Goal: Information Seeking & Learning: Learn about a topic

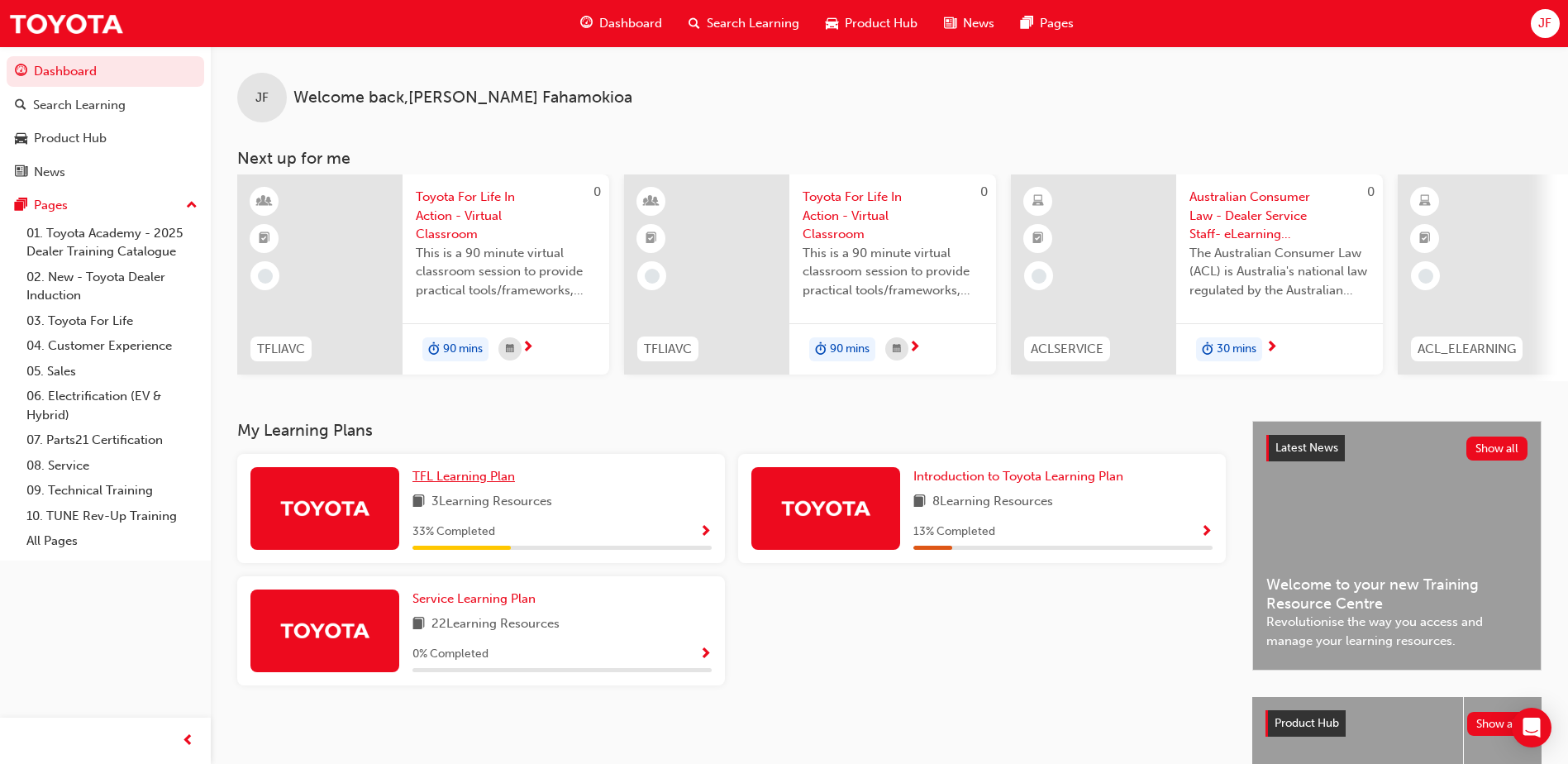
click at [431, 483] on span "TFL Learning Plan" at bounding box center [464, 476] width 103 height 15
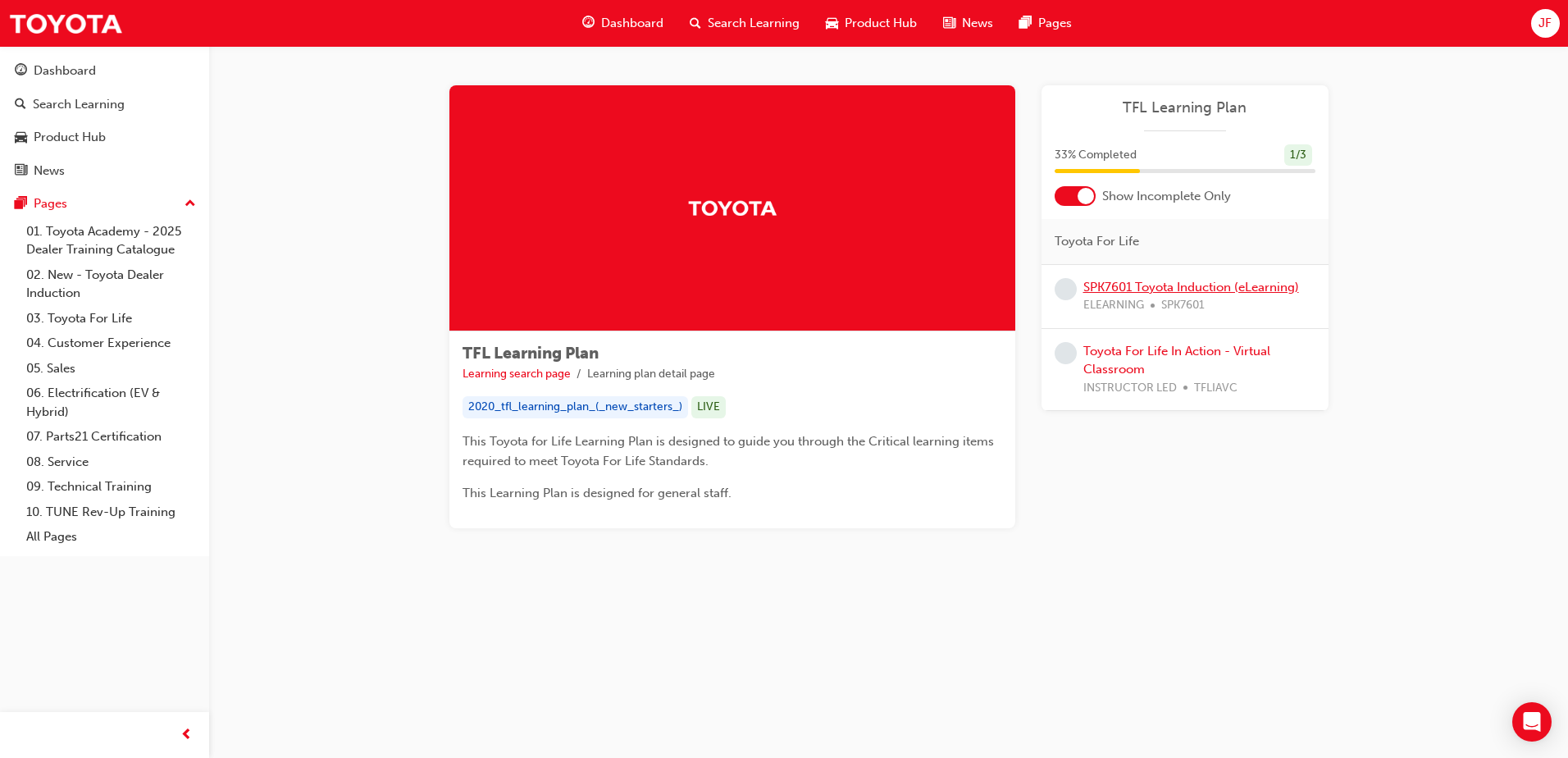
click at [1086, 288] on link "SPK7601 Toyota Induction (eLearning)" at bounding box center [1191, 287] width 216 height 15
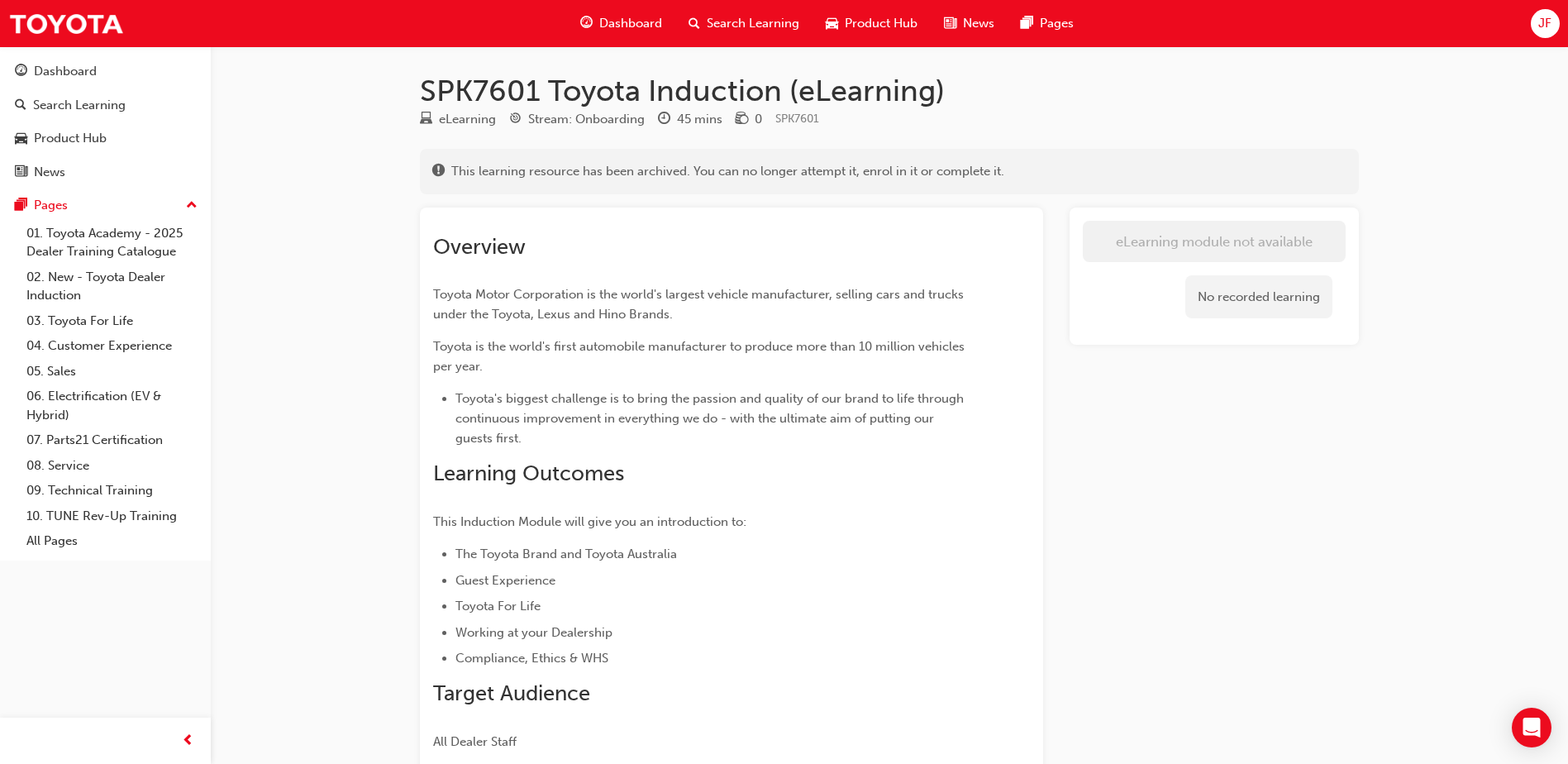
click at [634, 27] on span "Dashboard" at bounding box center [631, 23] width 63 height 19
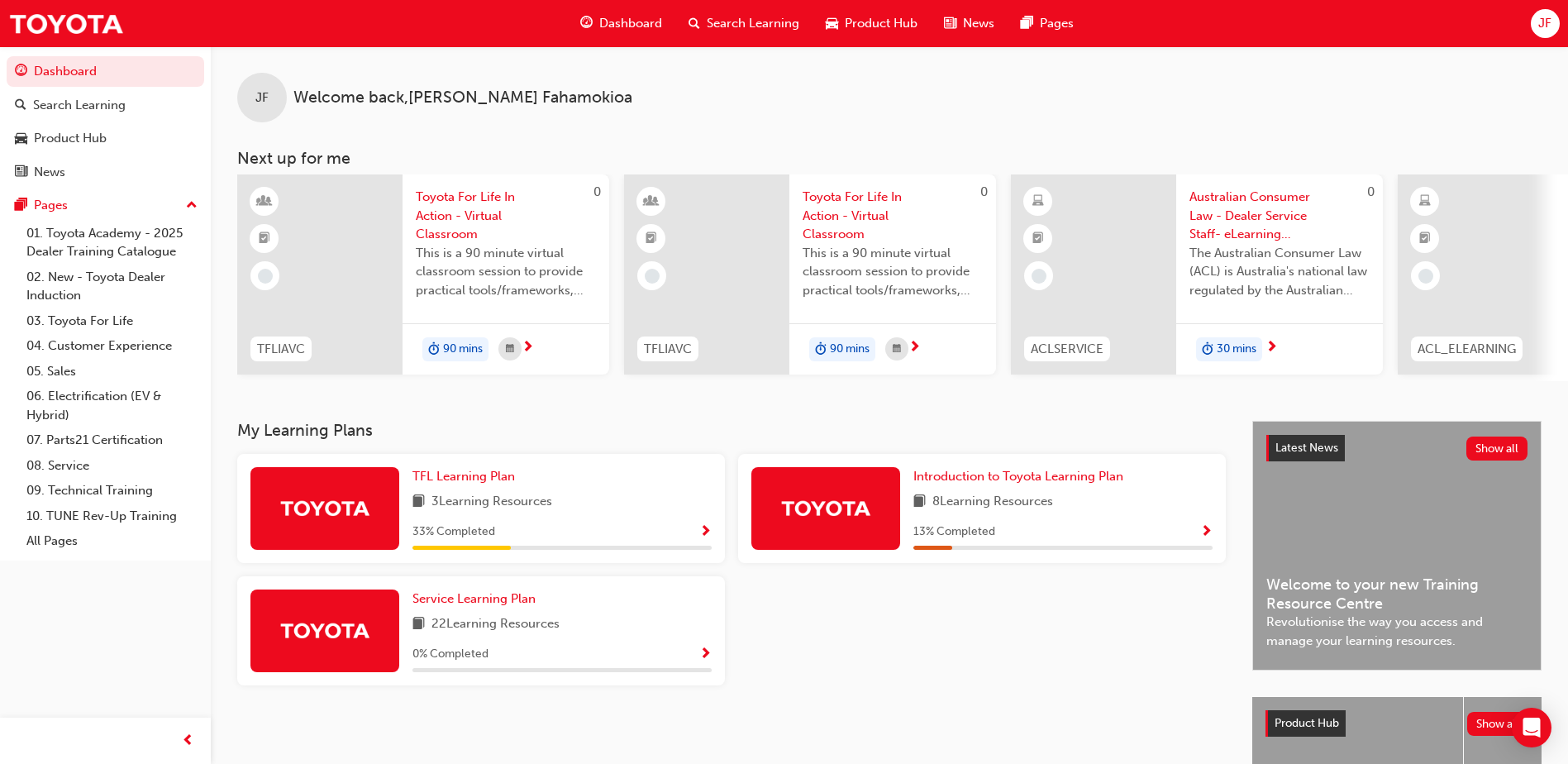
click at [319, 523] on img at bounding box center [325, 508] width 91 height 29
click at [701, 538] on span "Show Progress" at bounding box center [706, 532] width 13 height 15
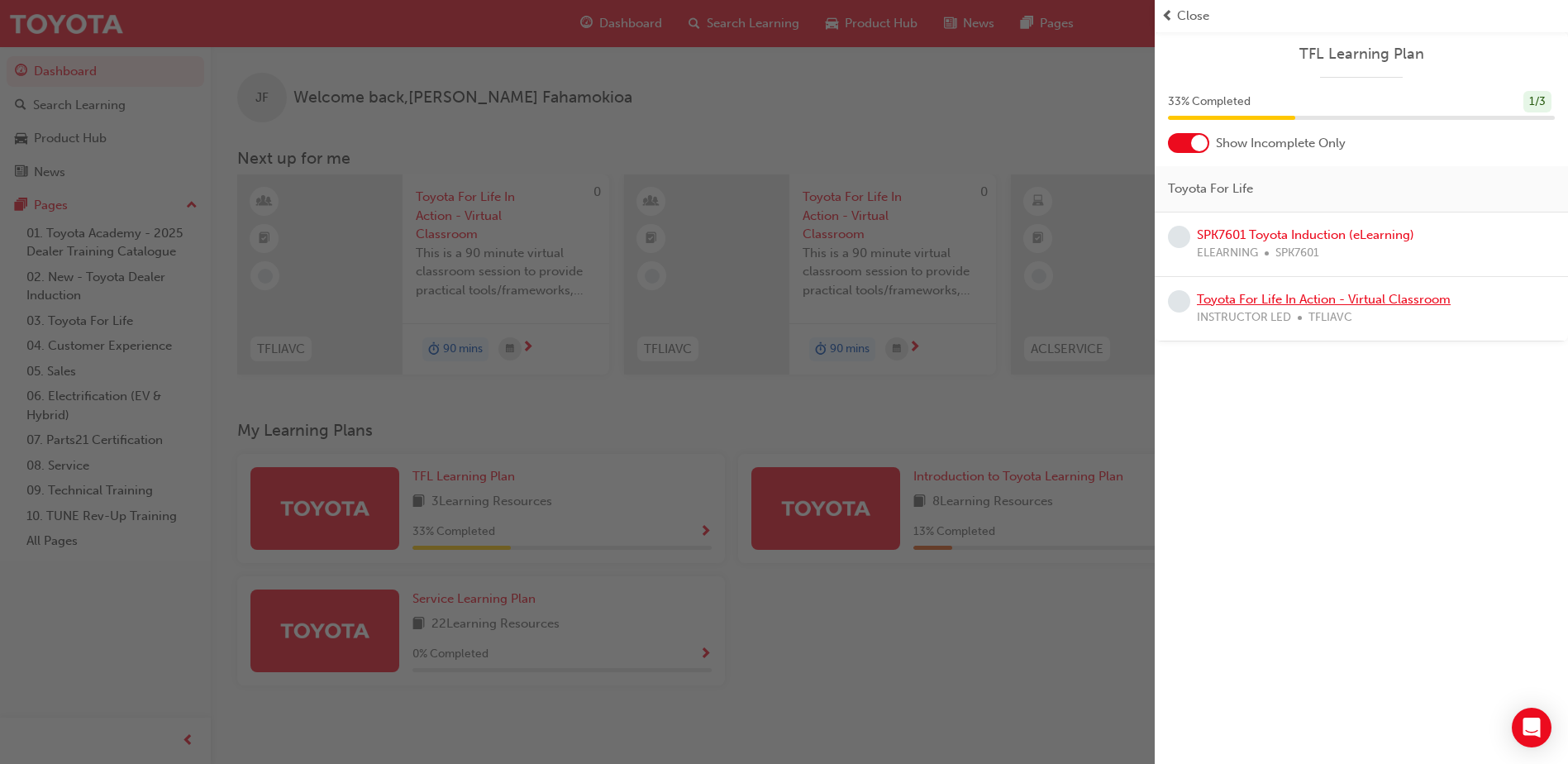
click at [1252, 297] on link "Toyota For Life In Action - Virtual Classroom" at bounding box center [1323, 299] width 254 height 15
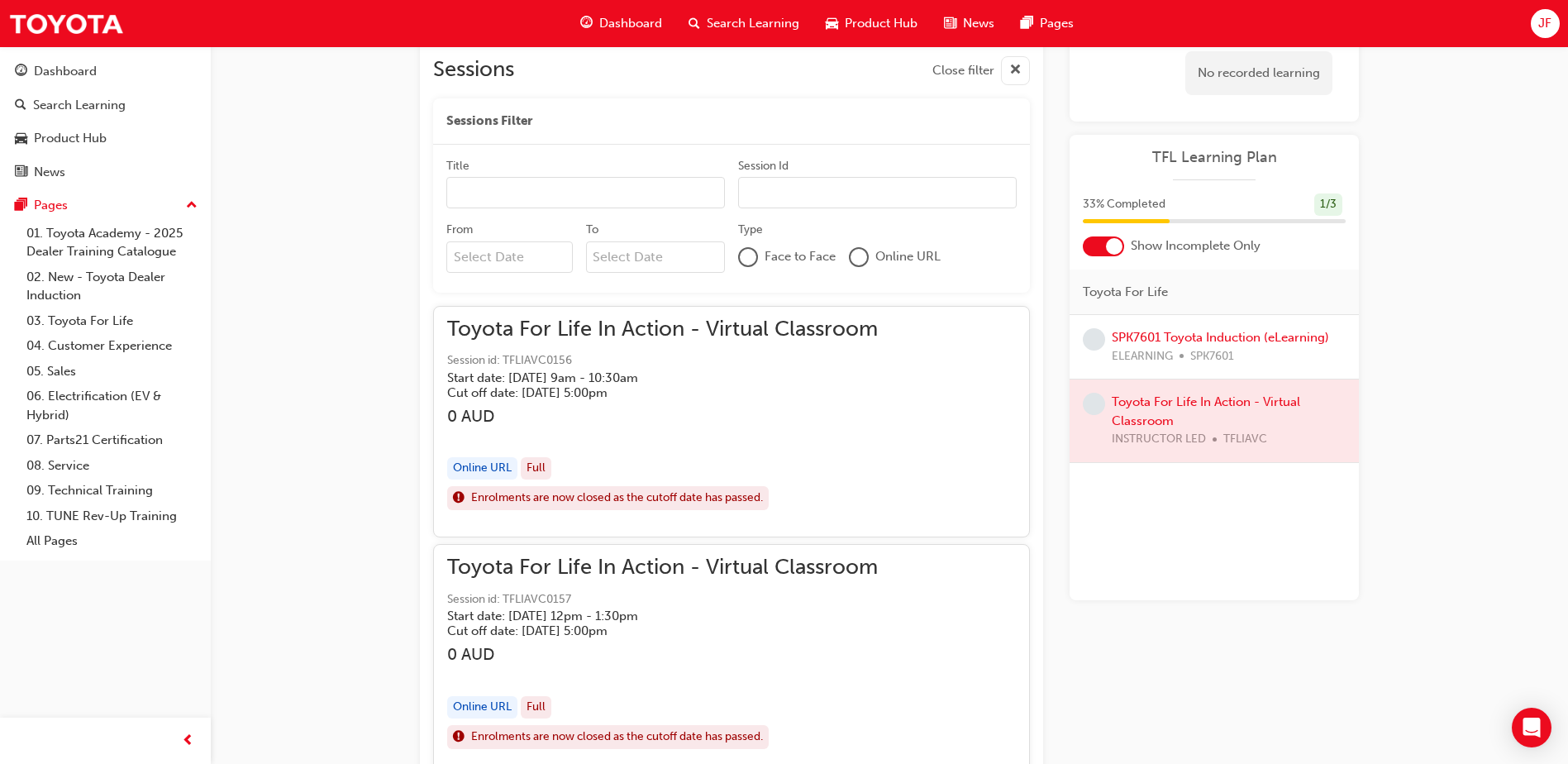
scroll to position [1010, 0]
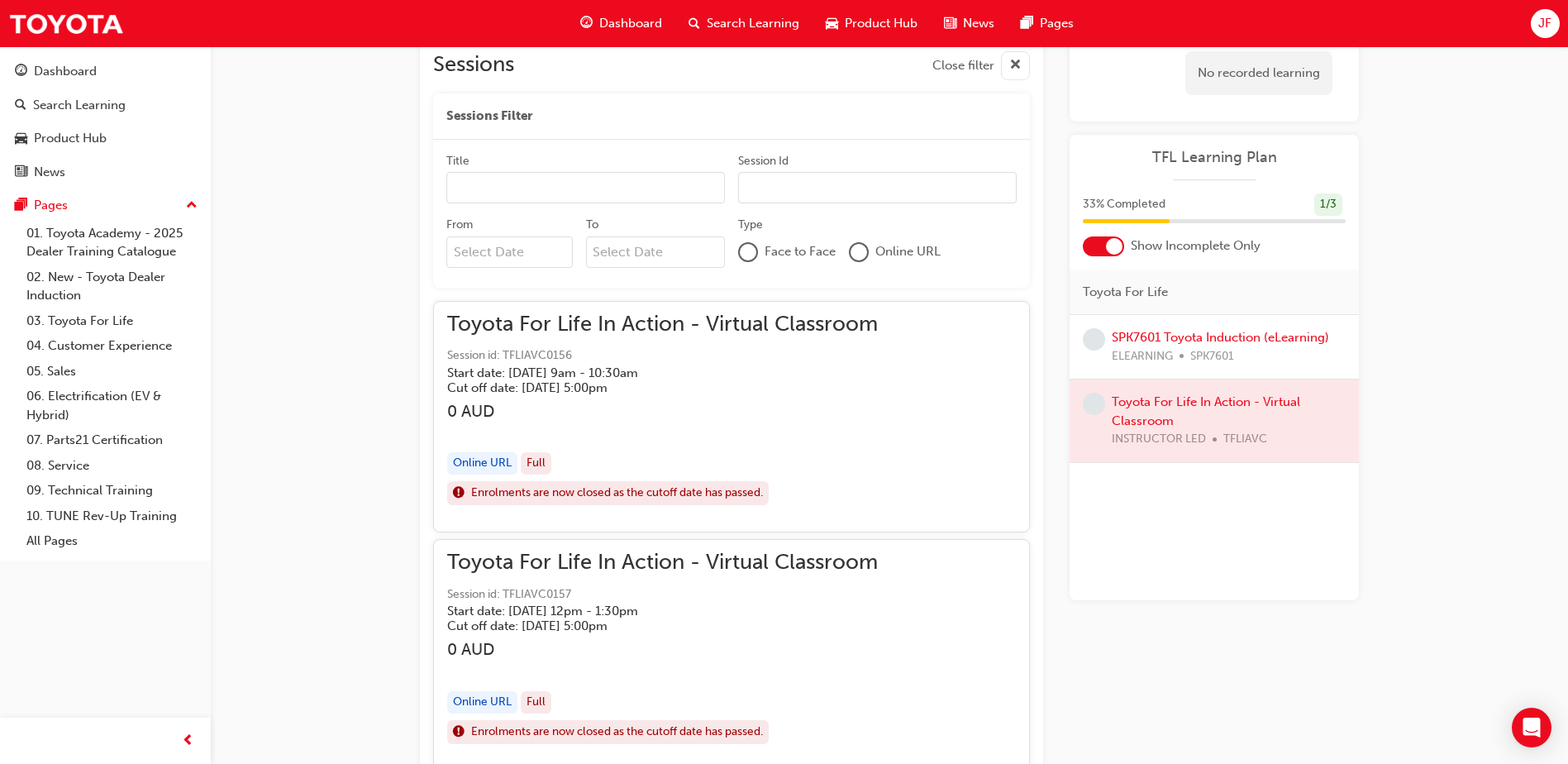
click at [448, 414] on h3 "0 AUD" at bounding box center [663, 411] width 431 height 19
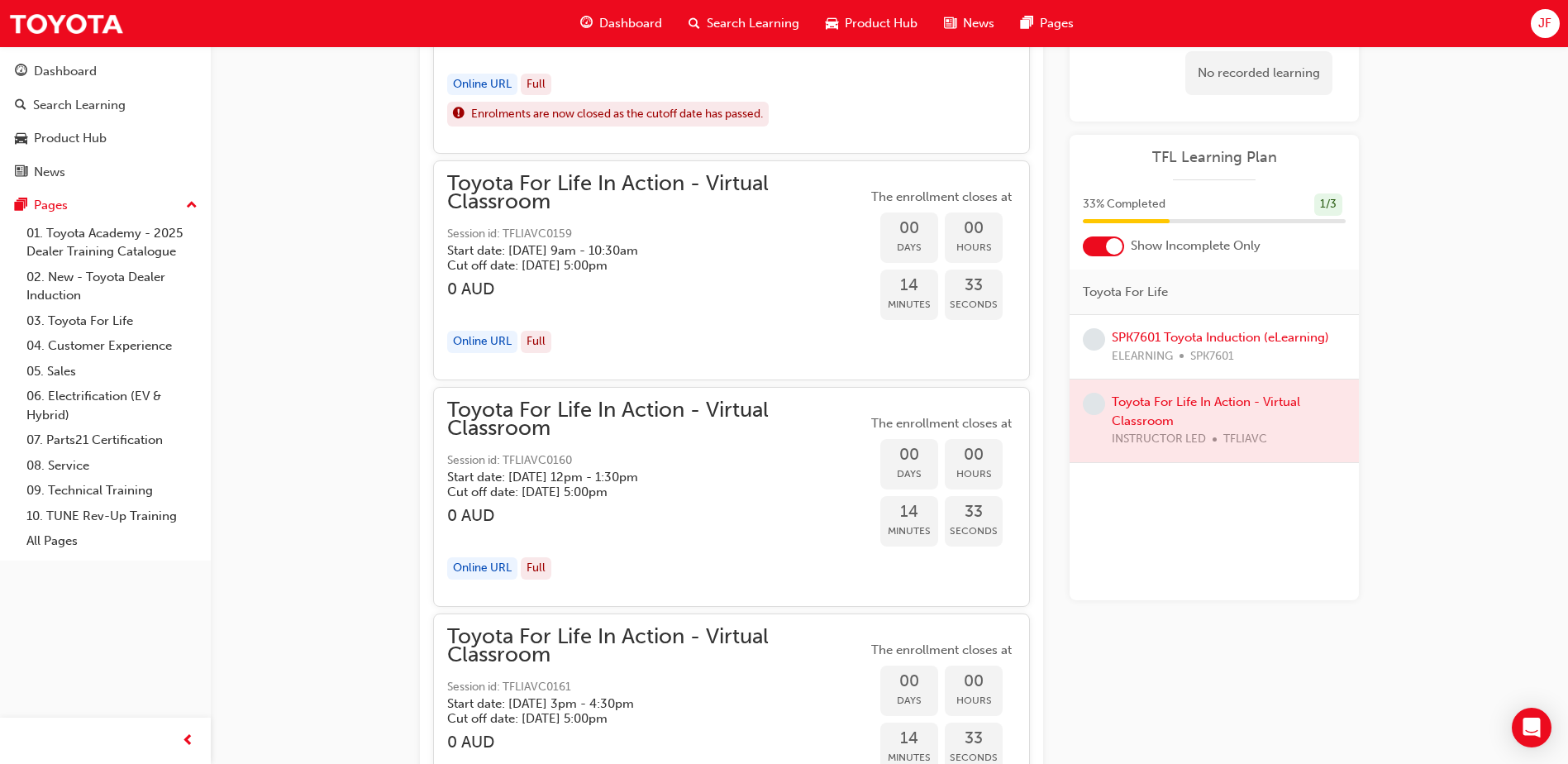
scroll to position [2415, 0]
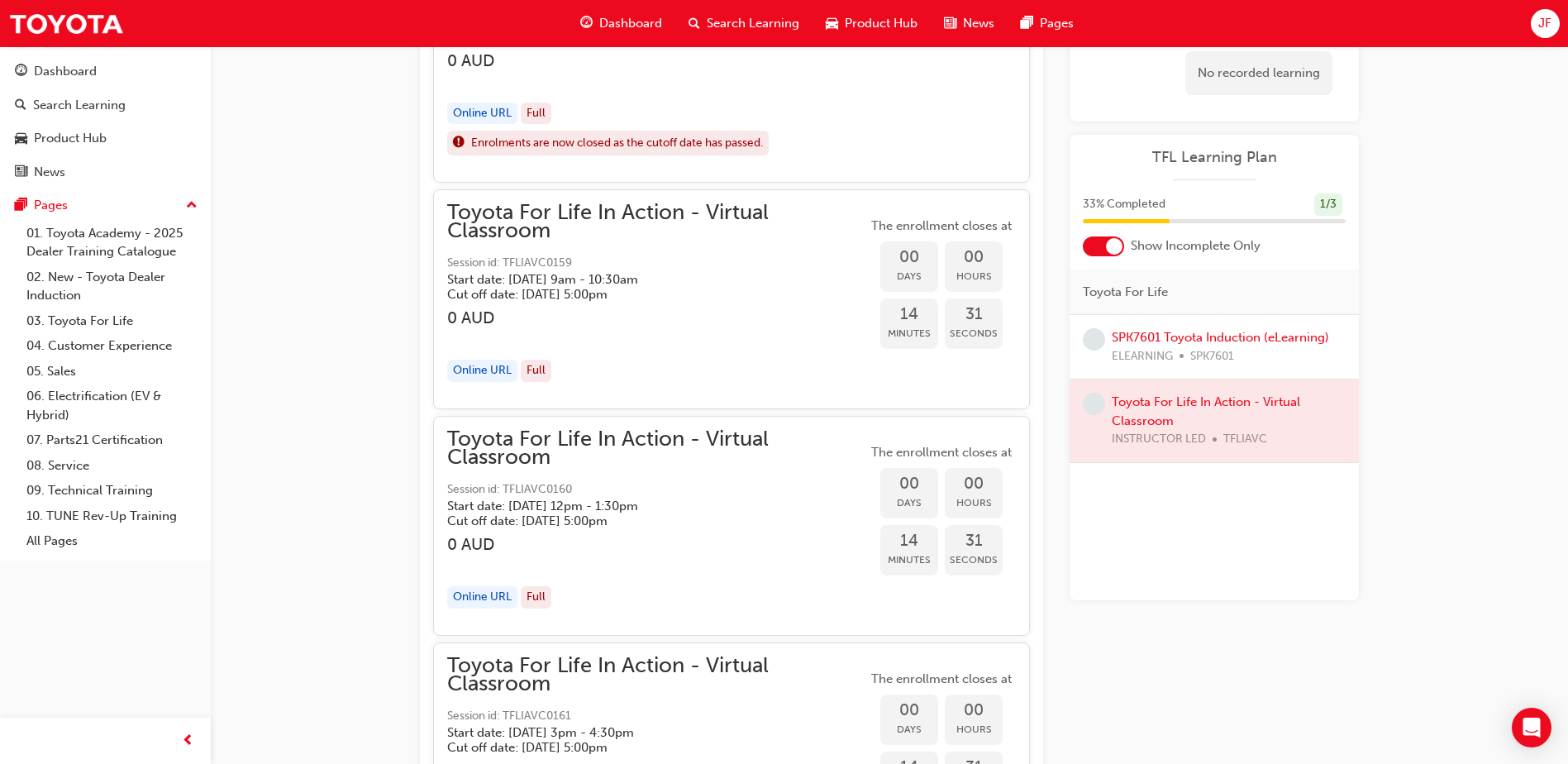
click at [519, 213] on span "Toyota For Life In Action - Virtual Classroom" at bounding box center [657, 222] width 420 height 38
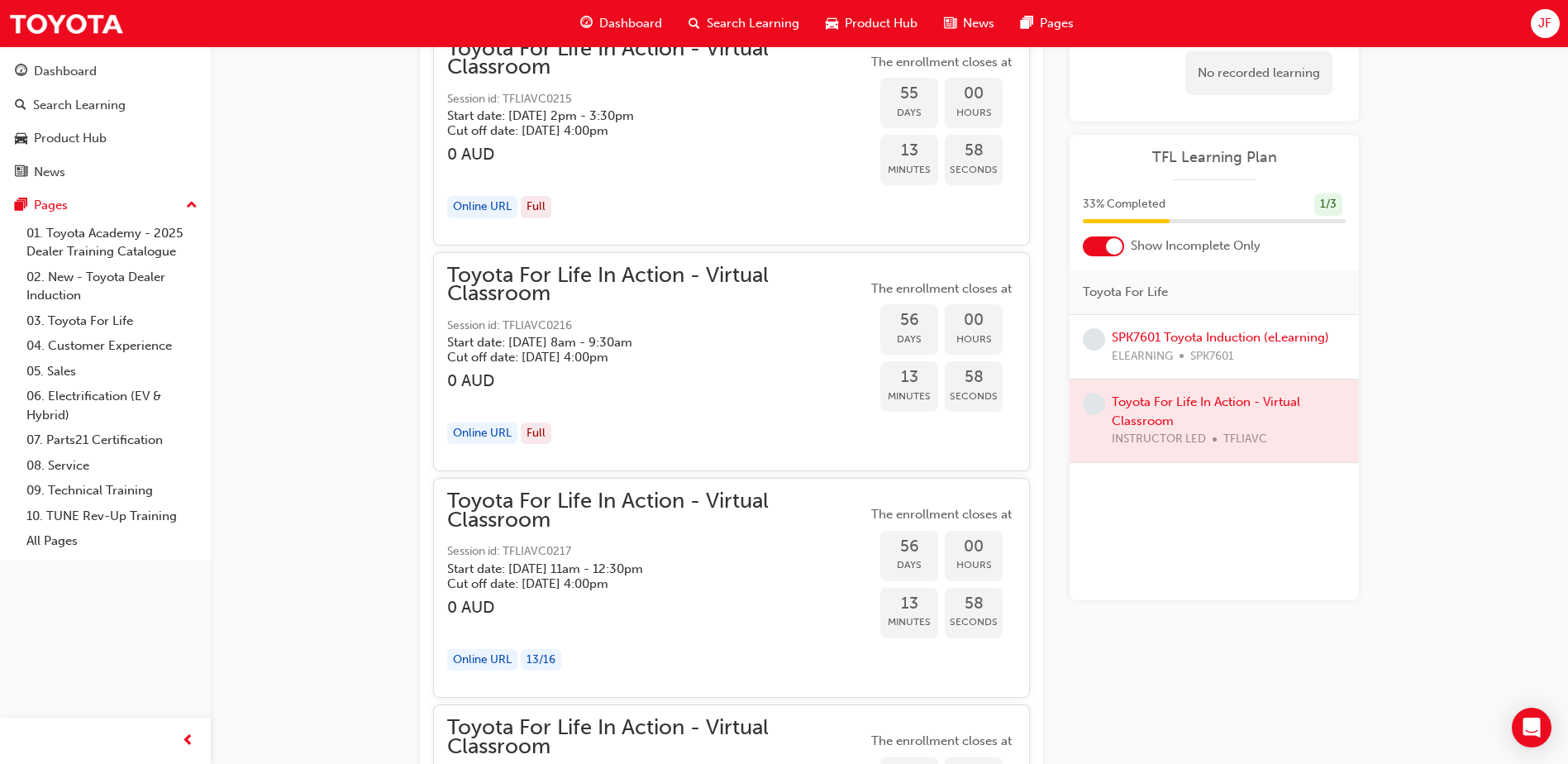
scroll to position [18207, 0]
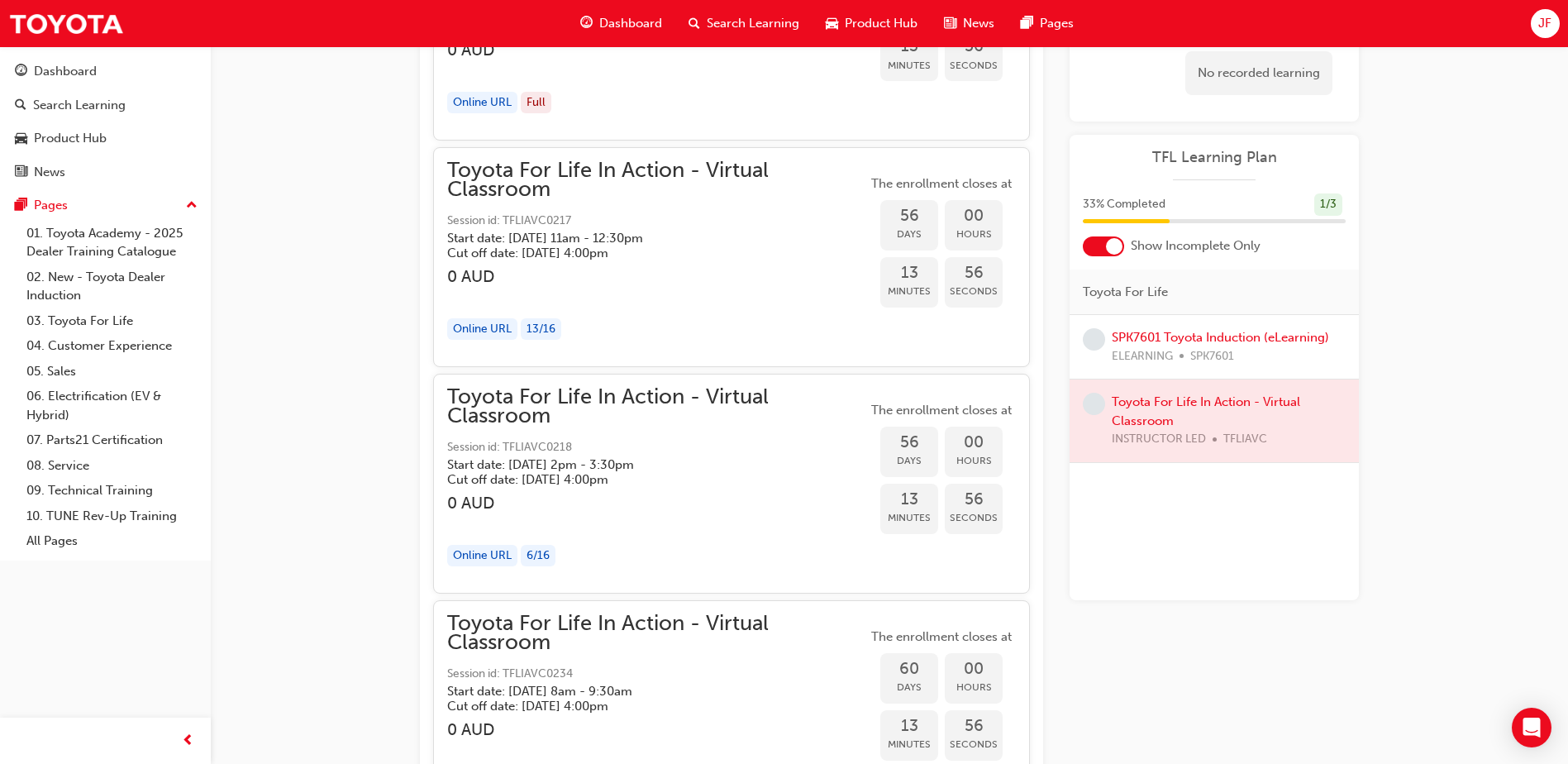
click at [533, 330] on div "13 / 16" at bounding box center [541, 329] width 40 height 22
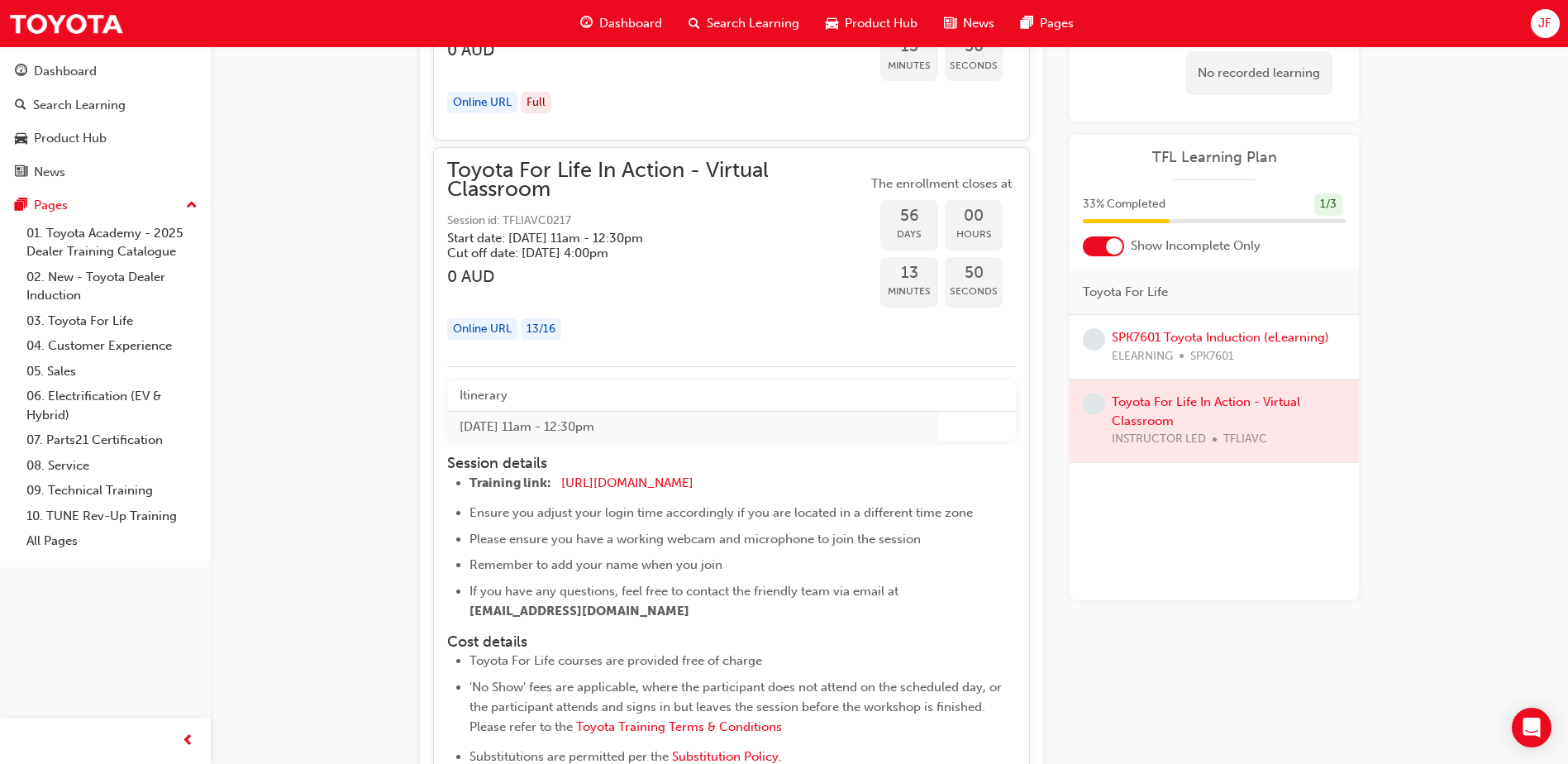
click at [602, 25] on span "Dashboard" at bounding box center [631, 23] width 63 height 19
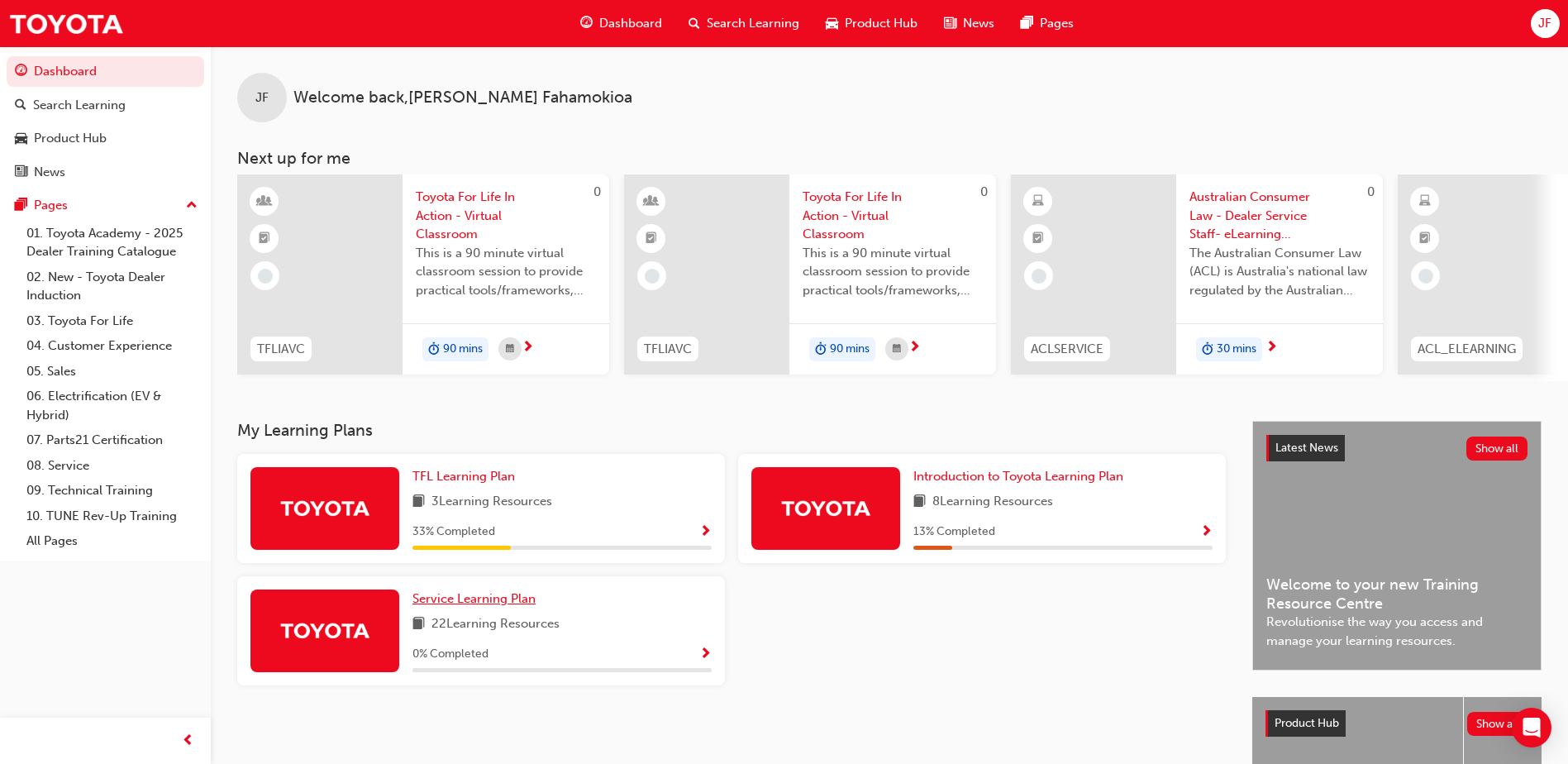
click at [464, 606] on span "Service Learning Plan" at bounding box center [474, 599] width 123 height 15
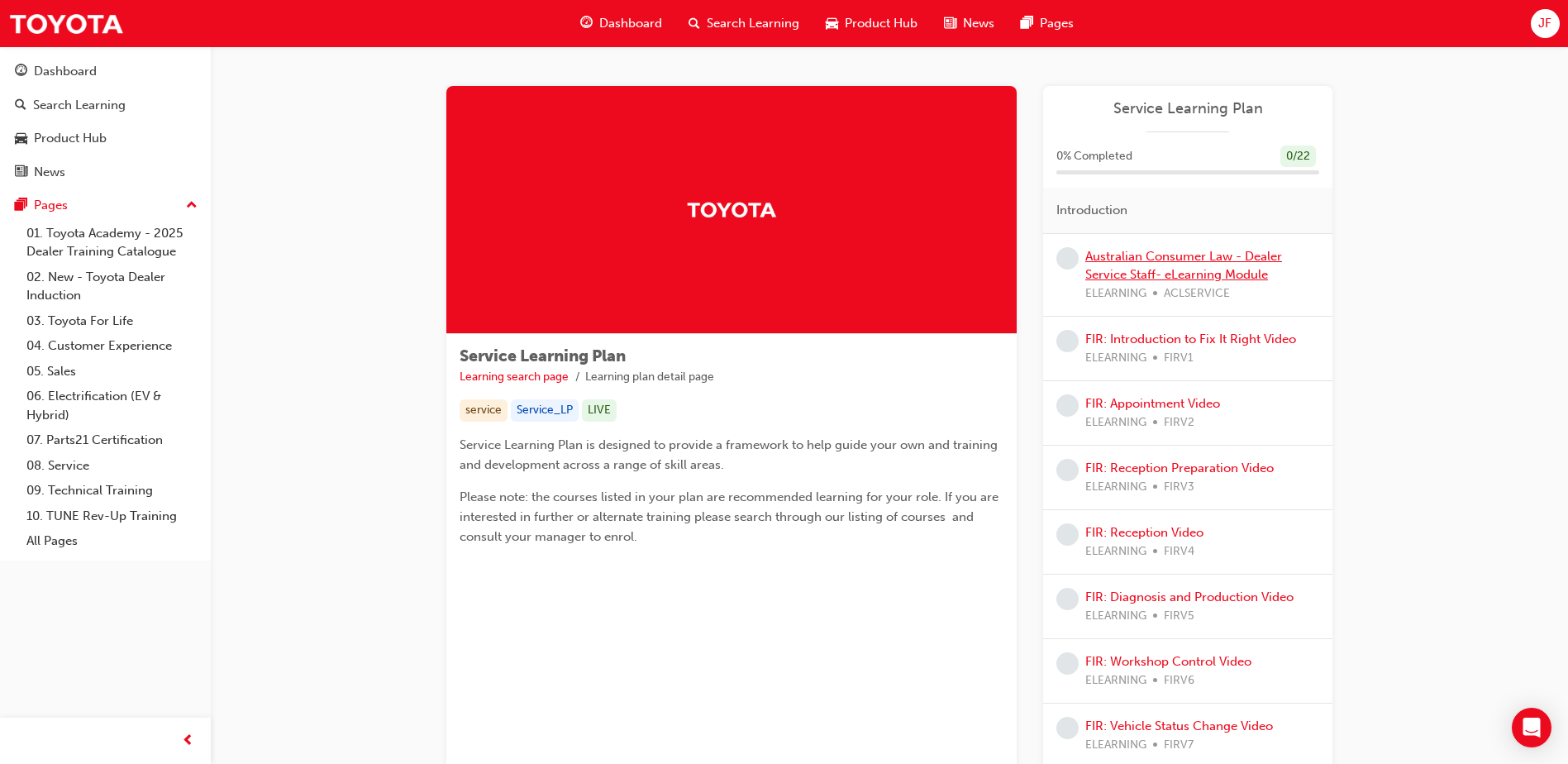
click at [1192, 259] on link "Australian Consumer Law - Dealer Service Staff- eLearning Module" at bounding box center [1184, 265] width 197 height 34
